Goal: Information Seeking & Learning: Learn about a topic

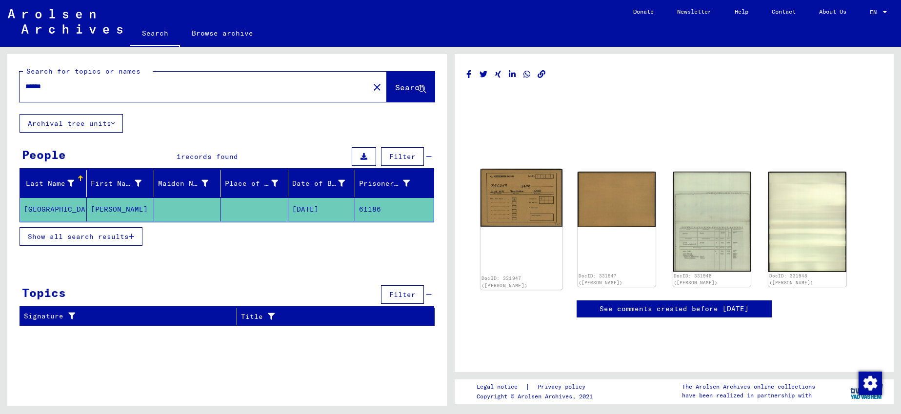
click at [527, 202] on img at bounding box center [522, 198] width 82 height 58
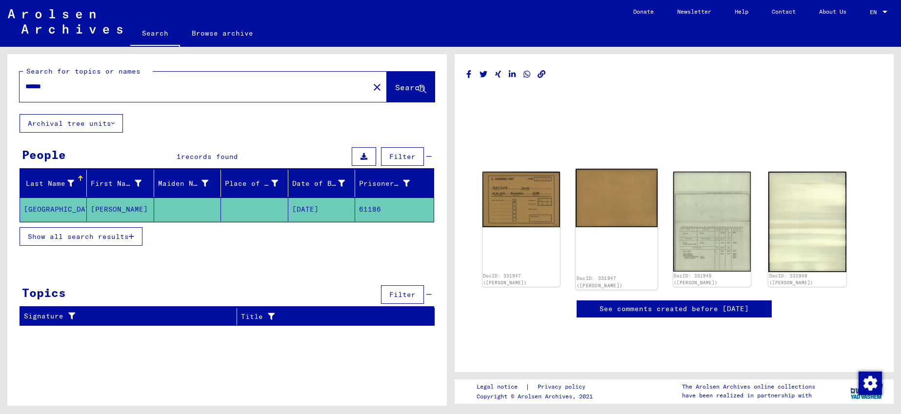
click at [608, 207] on img at bounding box center [617, 198] width 82 height 59
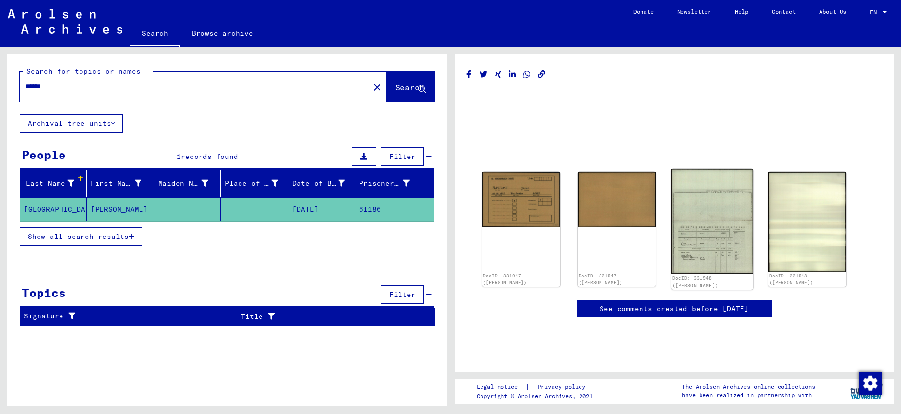
click at [713, 198] on img at bounding box center [712, 221] width 82 height 105
click at [707, 218] on img at bounding box center [712, 221] width 82 height 105
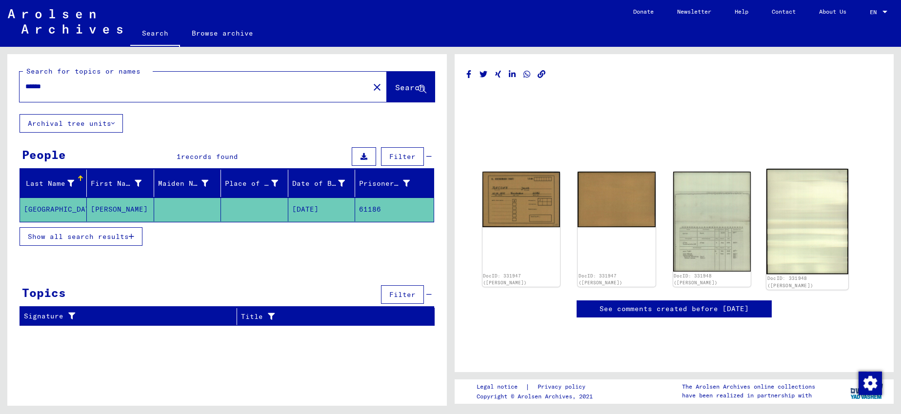
click at [791, 235] on img at bounding box center [808, 221] width 82 height 105
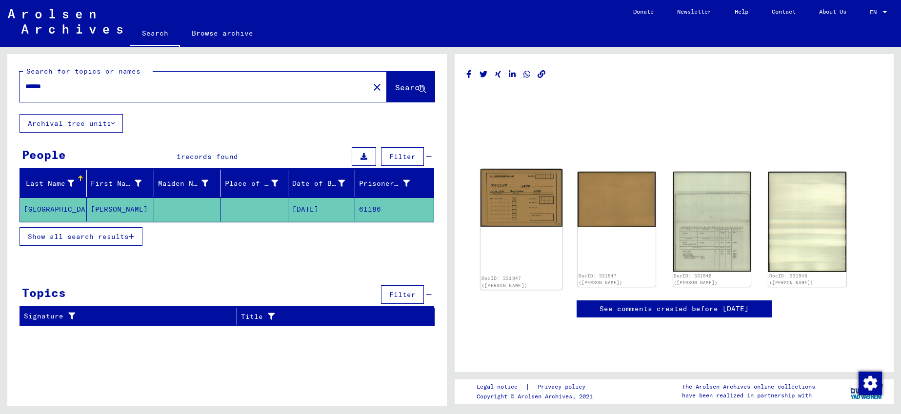
click at [535, 183] on img at bounding box center [522, 198] width 82 height 58
